Goal: Check status: Check status

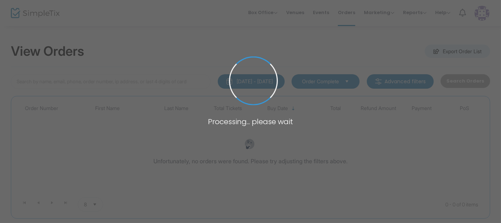
type input "pumpkin jack"
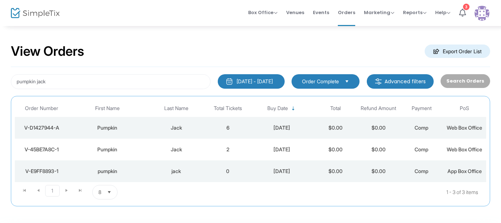
click at [234, 127] on td "6" at bounding box center [228, 128] width 43 height 22
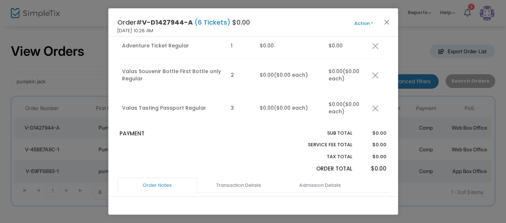
scroll to position [445, 0]
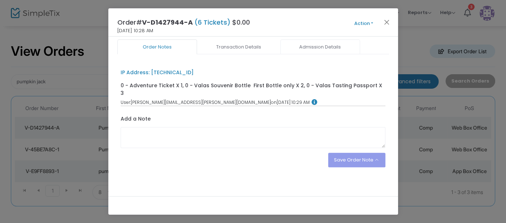
click at [315, 55] on link "Admission Details" at bounding box center [320, 46] width 80 height 15
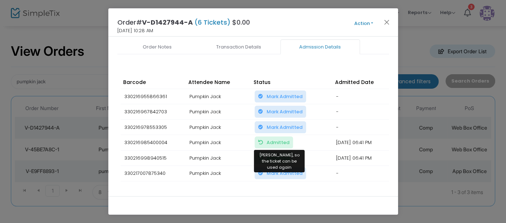
click at [268, 140] on span "Admitted Mark Unadmitted, so the ticket can be used again" at bounding box center [277, 142] width 23 height 7
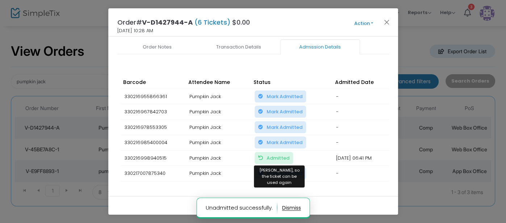
click at [269, 155] on span "Admitted Mark Unadmitted, so the ticket can be used again" at bounding box center [277, 158] width 23 height 7
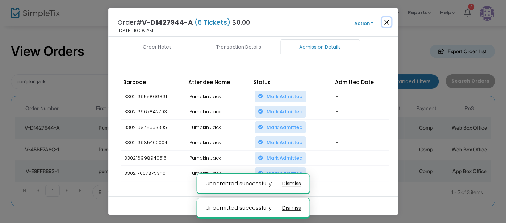
click at [384, 21] on button "Close" at bounding box center [386, 21] width 9 height 9
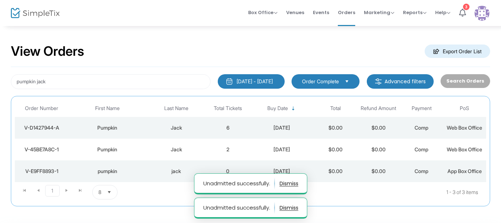
click at [245, 144] on td "2" at bounding box center [228, 150] width 43 height 22
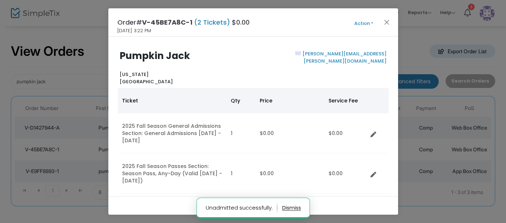
scroll to position [184, 0]
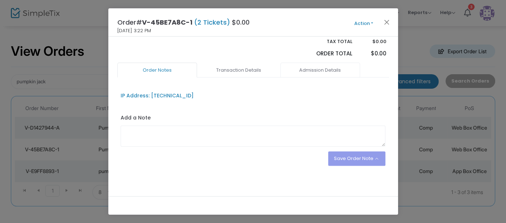
click at [319, 73] on link "Admission Details" at bounding box center [320, 70] width 80 height 15
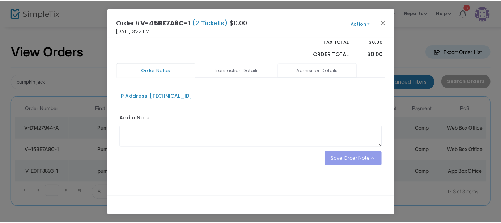
scroll to position [171, 0]
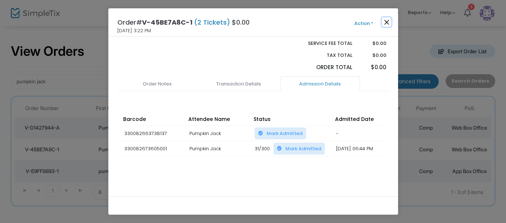
click at [388, 24] on button "Close" at bounding box center [386, 21] width 9 height 9
